Goal: Task Accomplishment & Management: Complete application form

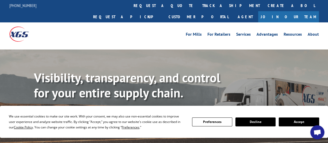
click at [286, 122] on button "Accept" at bounding box center [299, 122] width 40 height 9
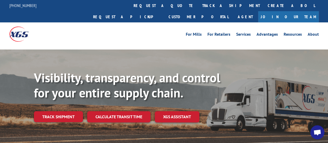
click at [299, 11] on link "Join Our Team" at bounding box center [288, 16] width 61 height 11
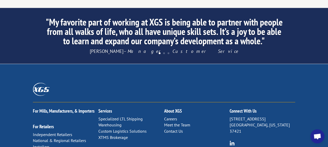
scroll to position [540, 0]
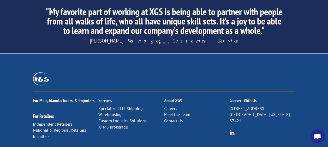
click at [171, 106] on link "Careers" at bounding box center [170, 108] width 13 height 5
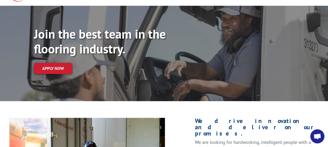
scroll to position [31, 0]
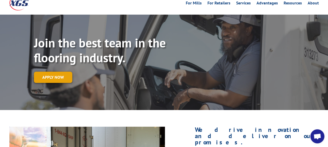
click at [50, 72] on link "Apply now" at bounding box center [53, 77] width 38 height 11
